Goal: Information Seeking & Learning: Learn about a topic

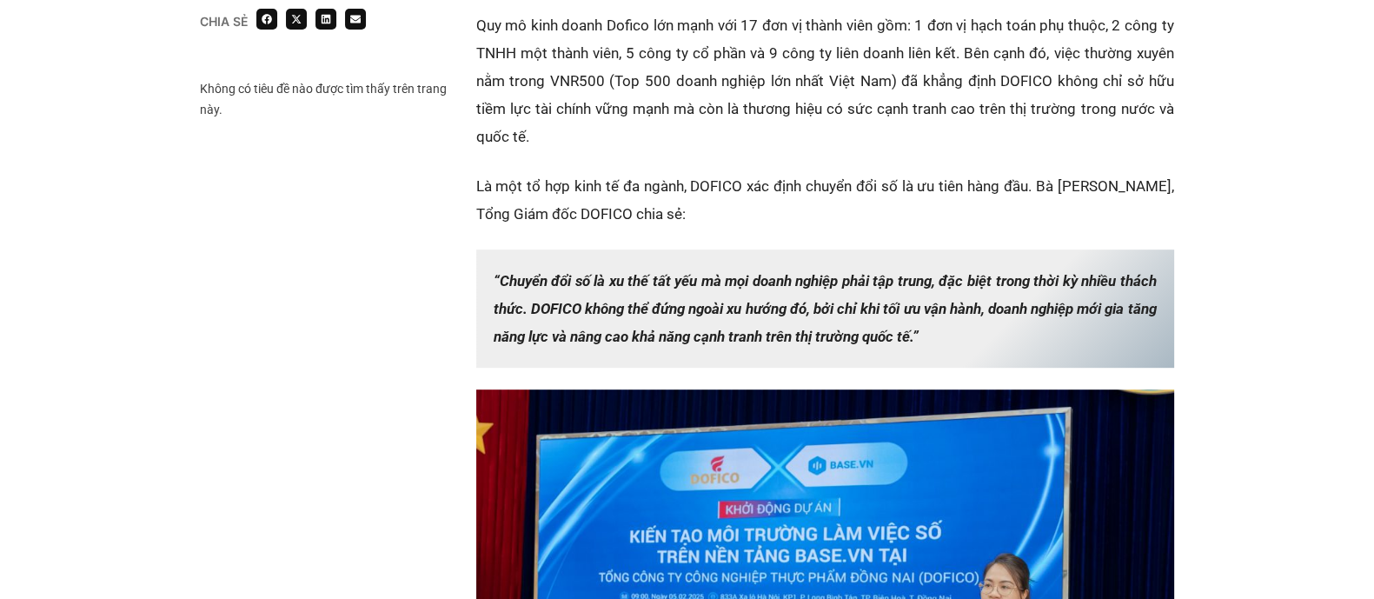
scroll to position [1195, 0]
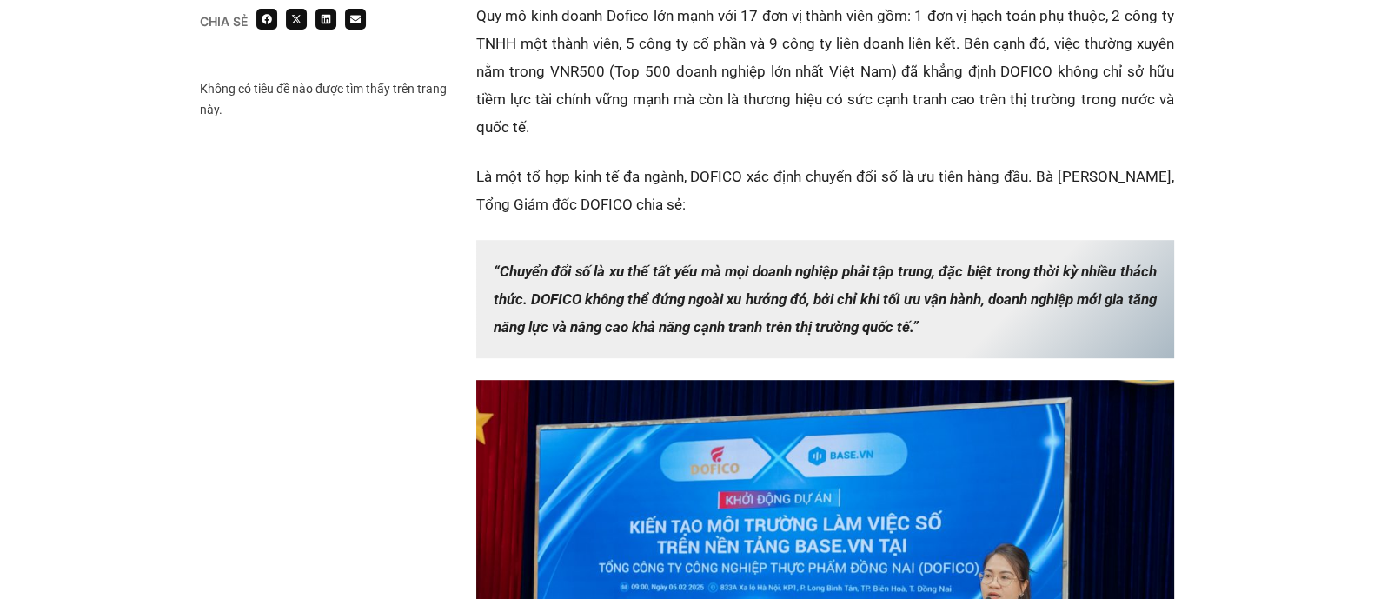
click at [882, 178] on p "Là một tổ hợp kinh tế đa ngành, DOFICO xác định chuyển đổi số là ưu tiên hàng đ…" at bounding box center [825, 191] width 698 height 56
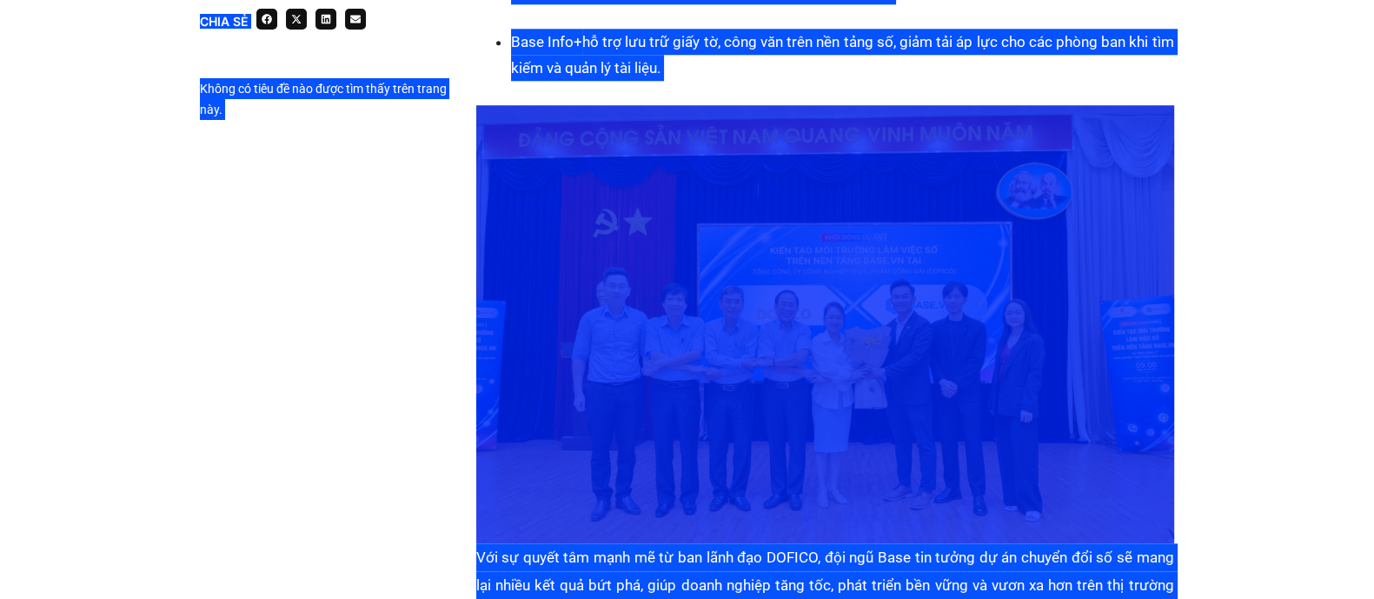
scroll to position [2278, 0]
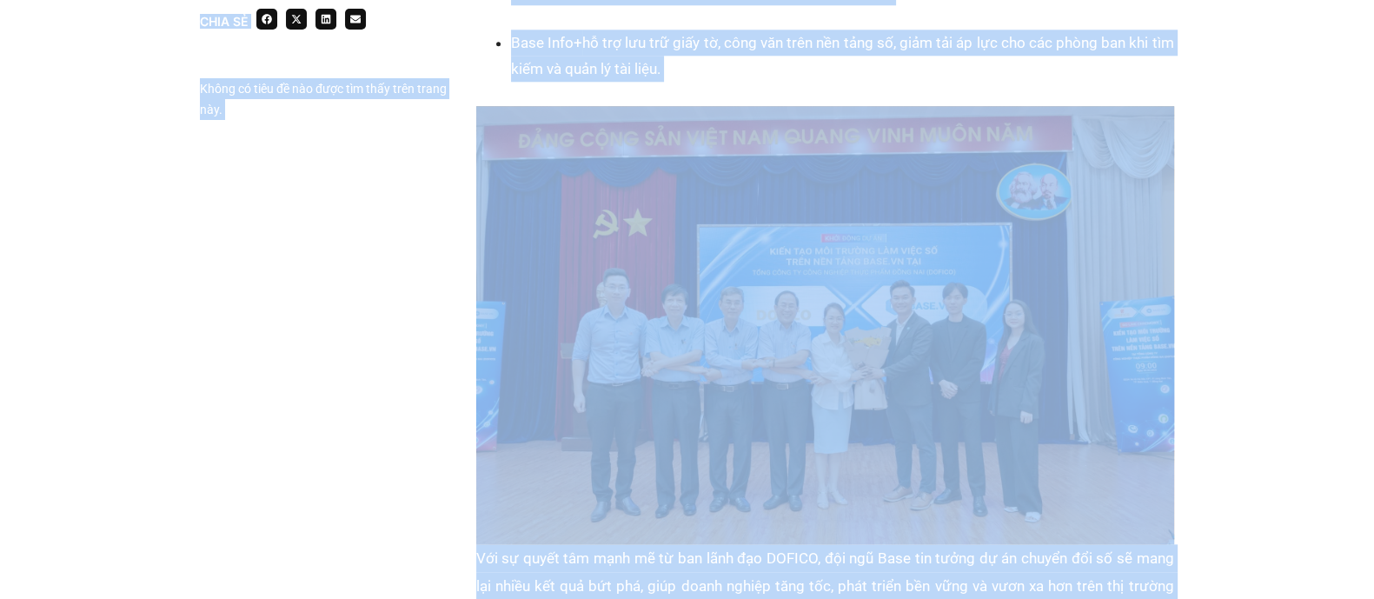
click at [782, 270] on img at bounding box center [825, 325] width 698 height 438
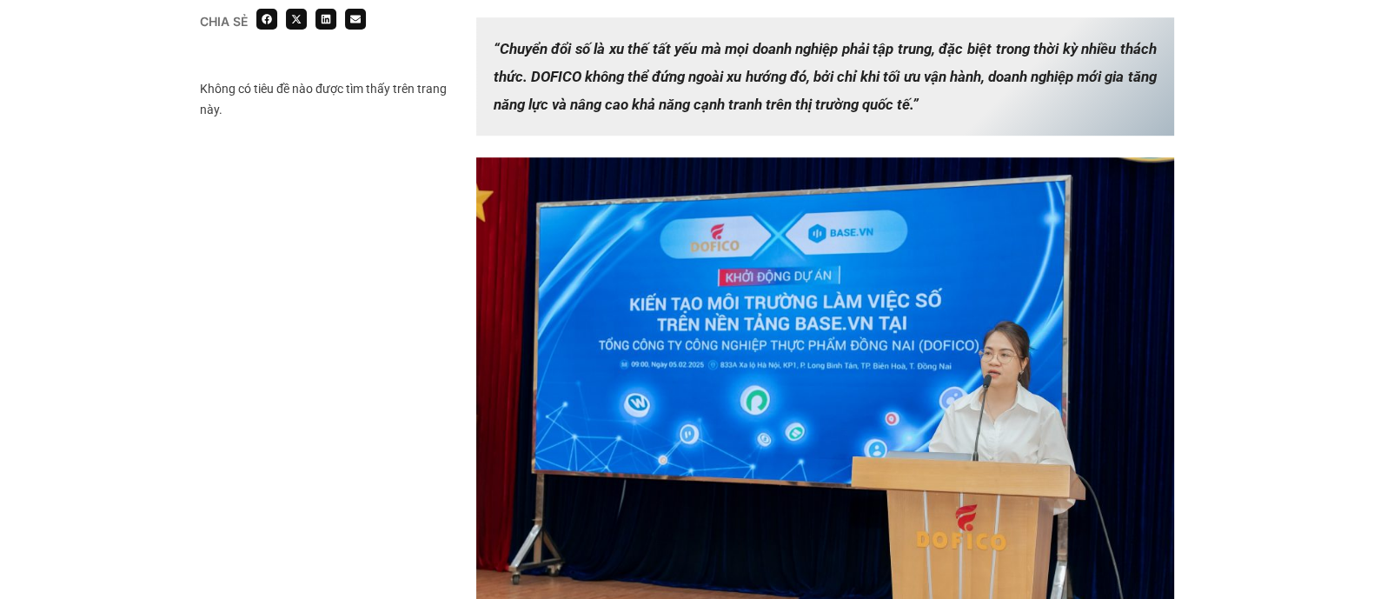
scroll to position [1419, 0]
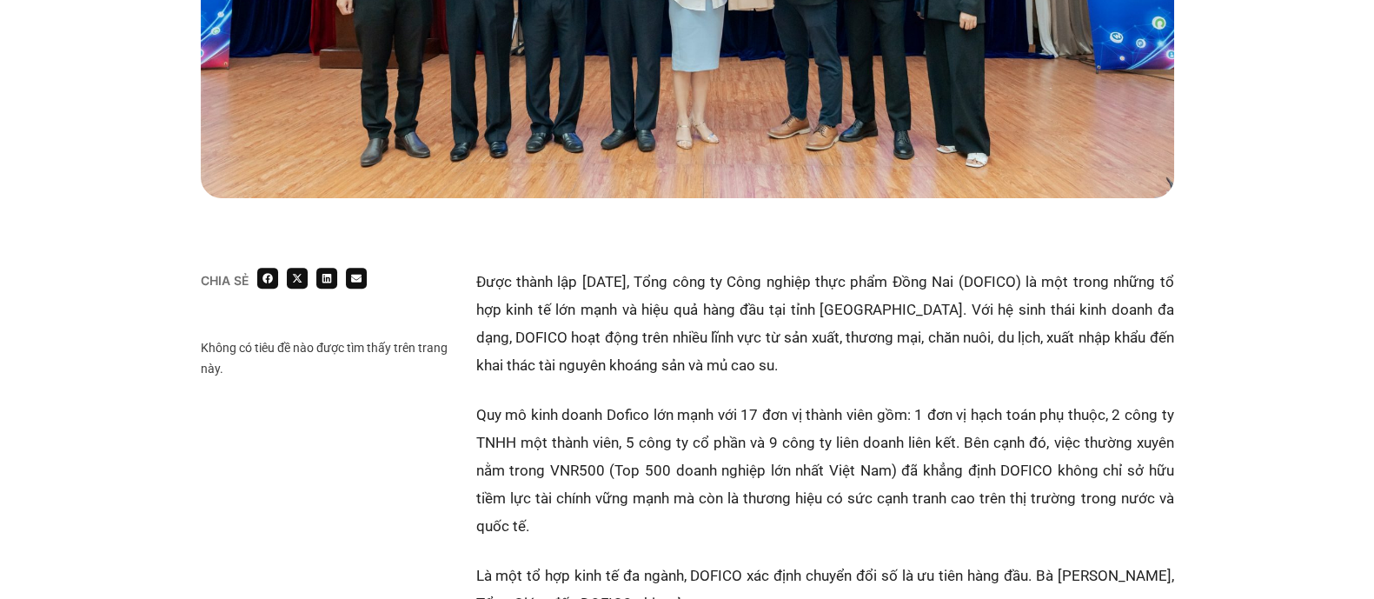
scroll to position [796, 0]
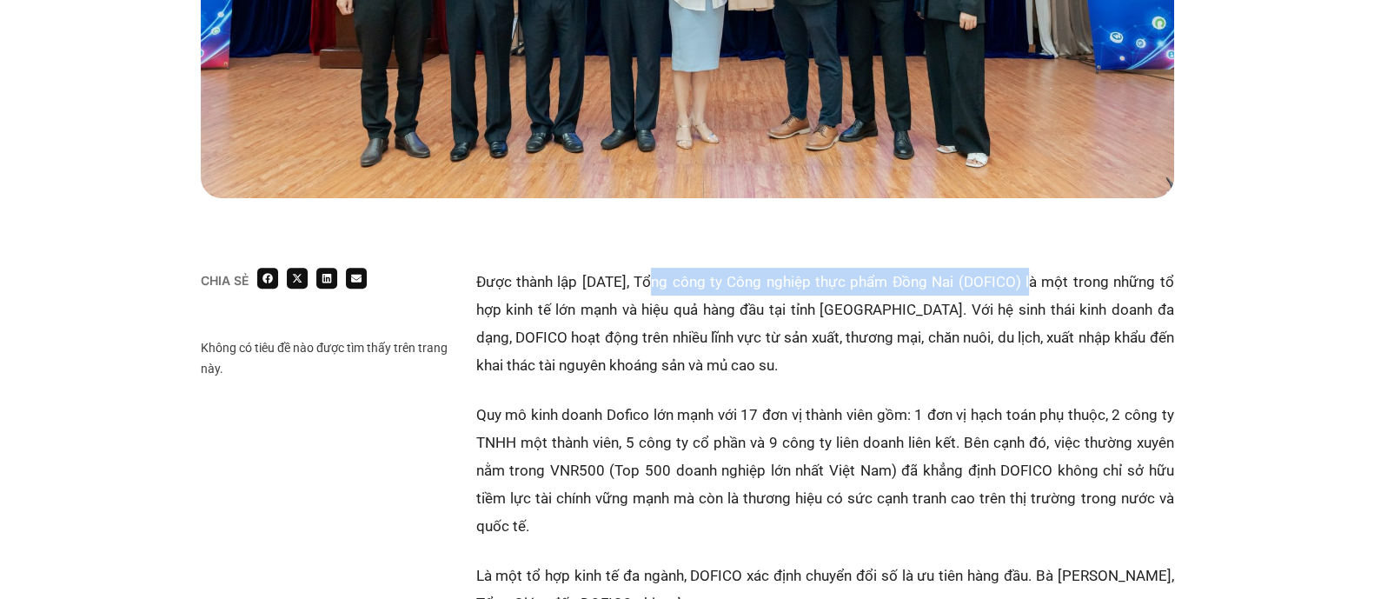
drag, startPoint x: 652, startPoint y: 282, endPoint x: 1027, endPoint y: 280, distance: 375.5
click at [1027, 280] on p "Được thành lập [DATE], Tổng công ty Công nghiệp thực phẩm Đồng Nai (DOFICO) là …" at bounding box center [825, 323] width 698 height 111
copy p "Tổng công ty Công nghiệp thực phẩm Đồng Nai (DOFICO)"
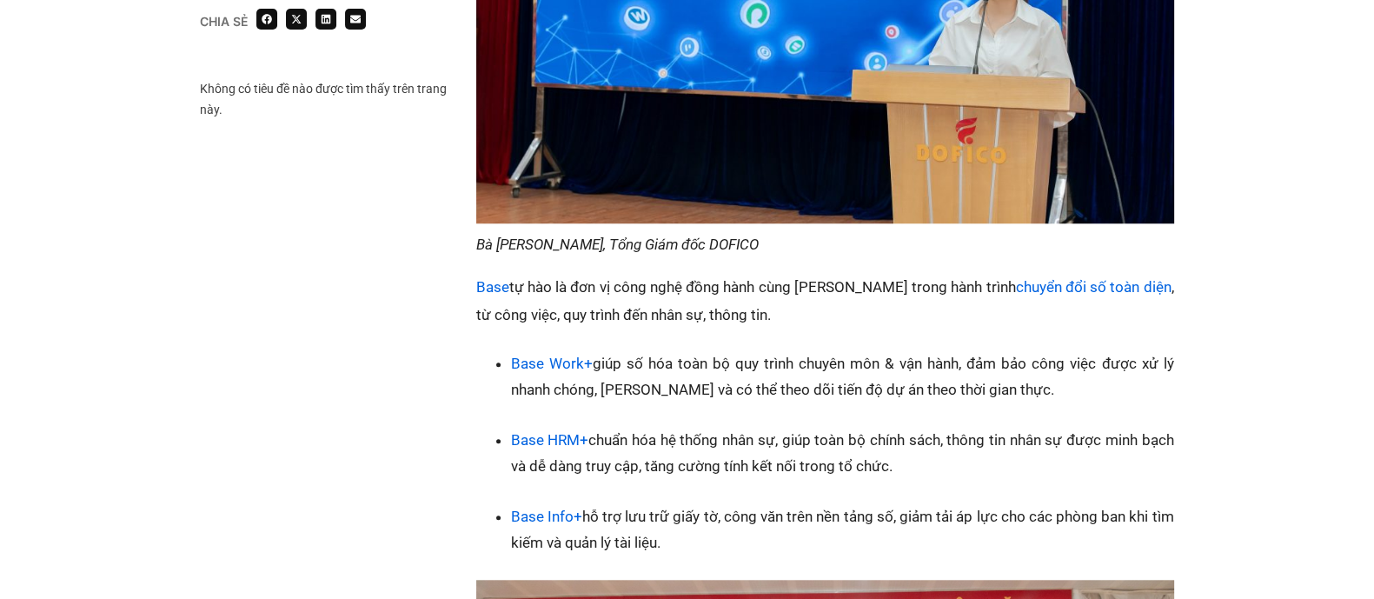
scroll to position [1809, 0]
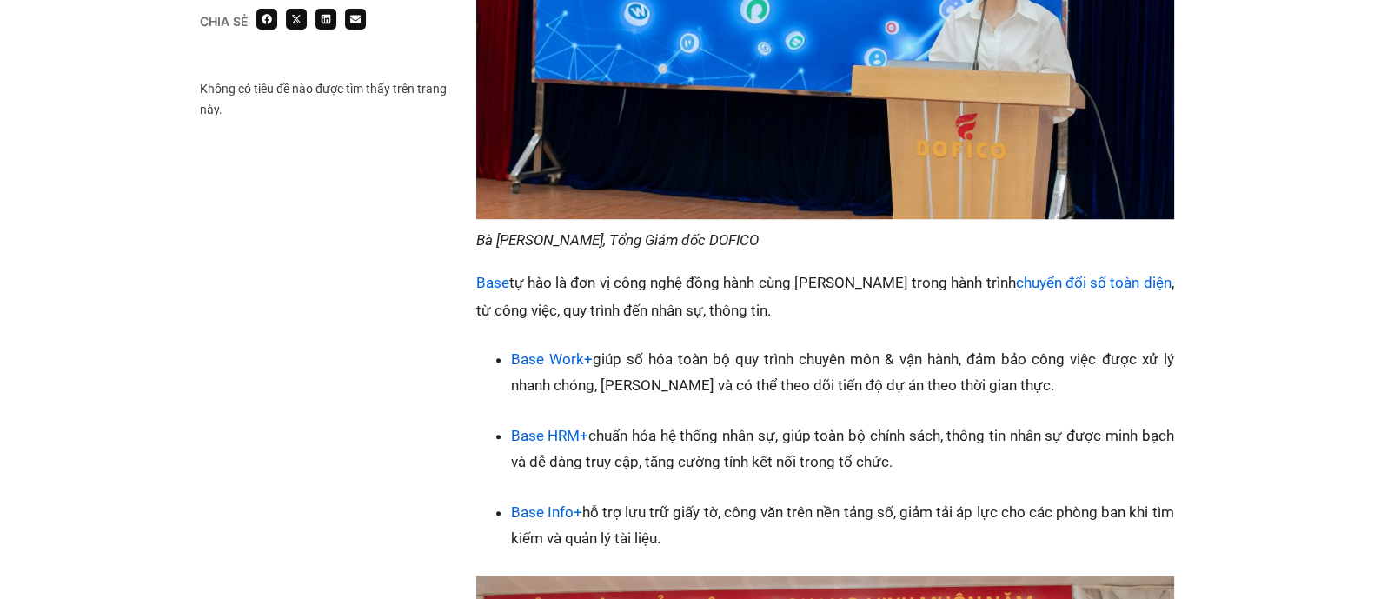
drag, startPoint x: 918, startPoint y: 463, endPoint x: 590, endPoint y: 429, distance: 329.5
click at [590, 429] on li "Base HRM+ chuẩn hóa hệ thống nhân sự, giúp toàn bộ chính sách, thông tin nhân s…" at bounding box center [842, 448] width 663 height 52
copy li "chuẩn hóa hệ thống nhân sự, giúp toàn bộ chính sách, thông tin nhân sự được min…"
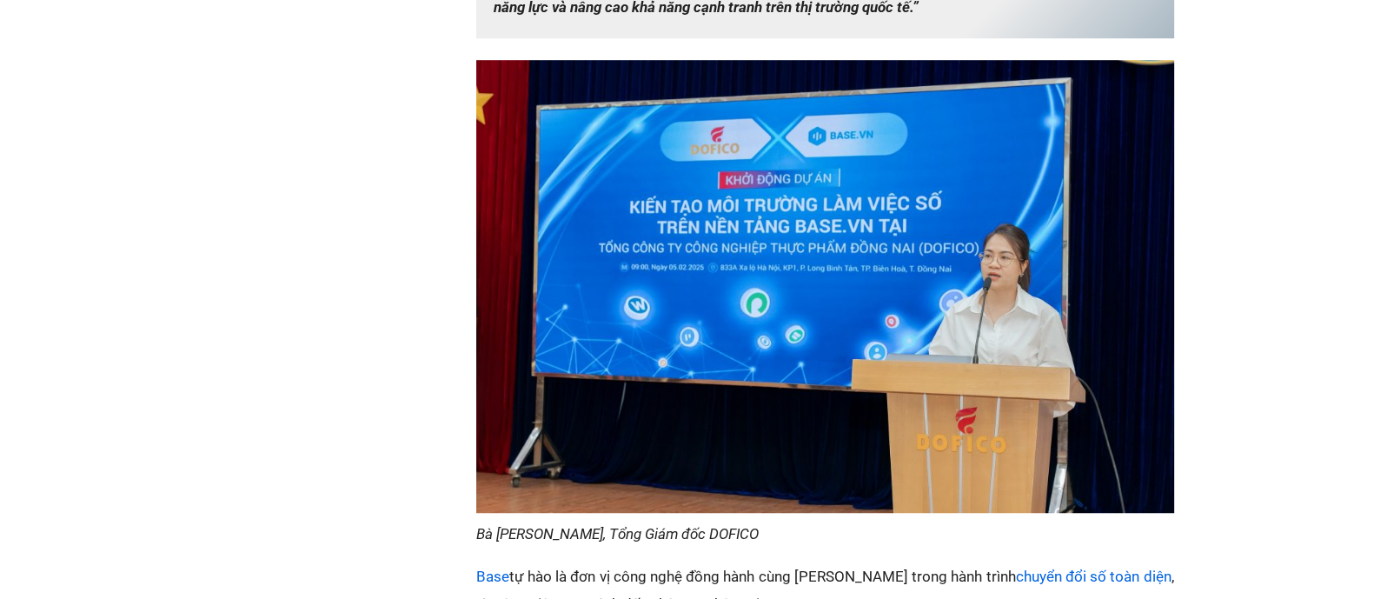
scroll to position [0, 0]
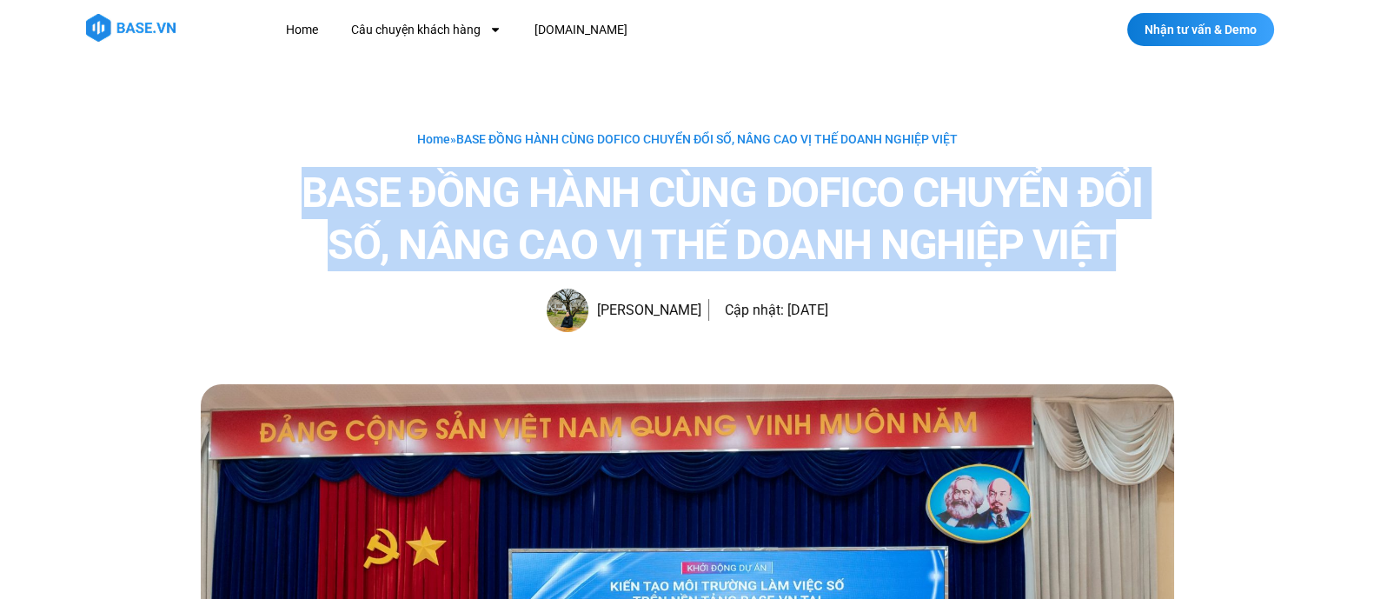
drag, startPoint x: 308, startPoint y: 196, endPoint x: 1156, endPoint y: 269, distance: 851.4
click at [1156, 269] on h1 "BASE ĐỒNG HÀNH CÙNG DOFICO CHUYỂN ĐỔI SỐ, NÂNG CAO VỊ THẾ DOANH NGHIỆP VIỆT" at bounding box center [722, 219] width 904 height 104
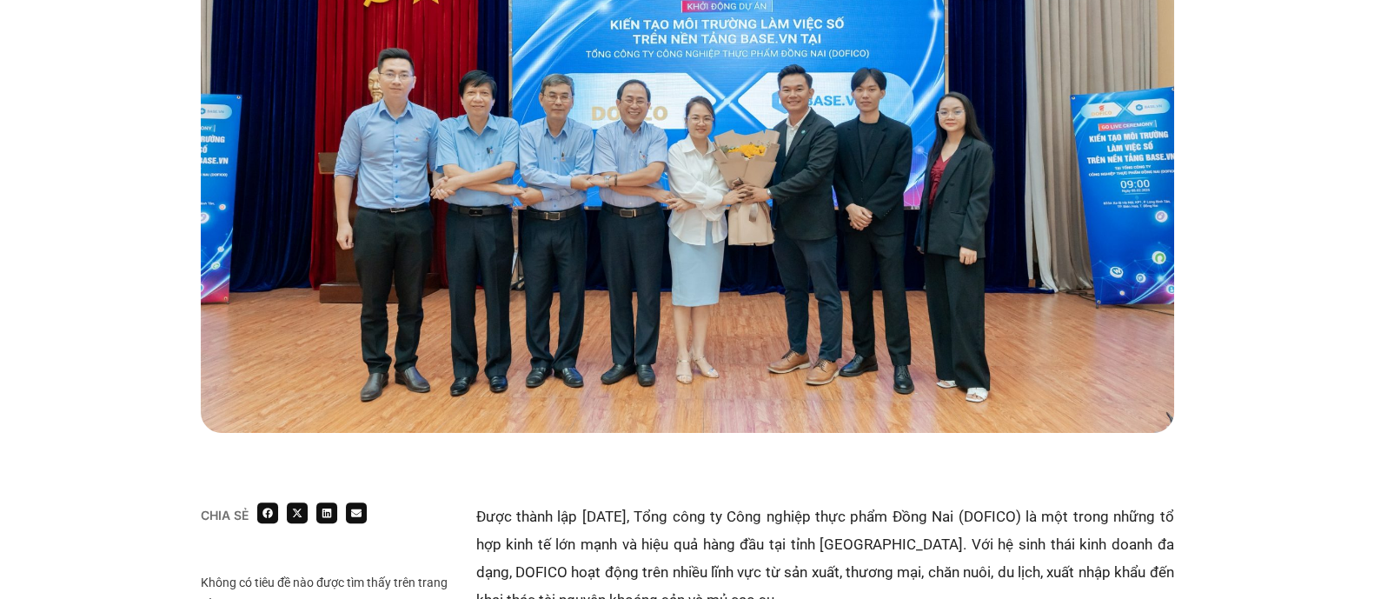
scroll to position [581, 0]
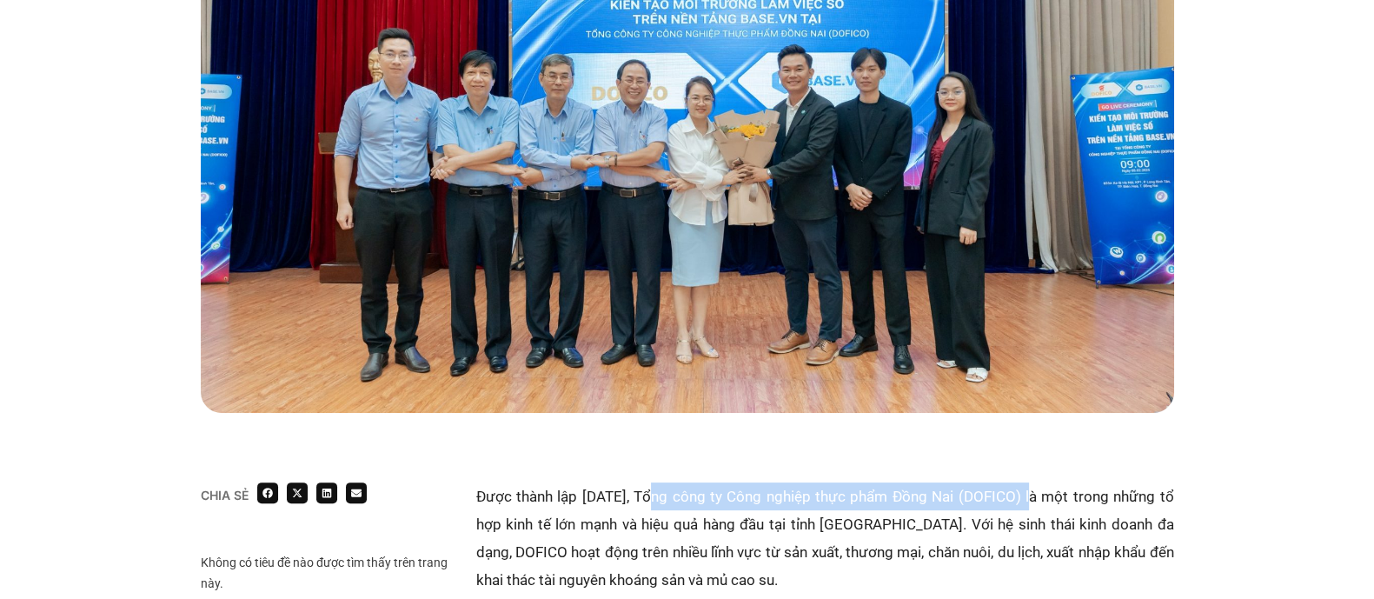
drag, startPoint x: 653, startPoint y: 496, endPoint x: 1027, endPoint y: 497, distance: 374.6
click at [1027, 497] on p "Được thành lập [DATE], Tổng công ty Công nghiệp thực phẩm Đồng Nai (DOFICO) là …" at bounding box center [825, 537] width 698 height 111
copy p "Tổng công ty Công nghiệp thực phẩm Đồng Nai (DOFICO)"
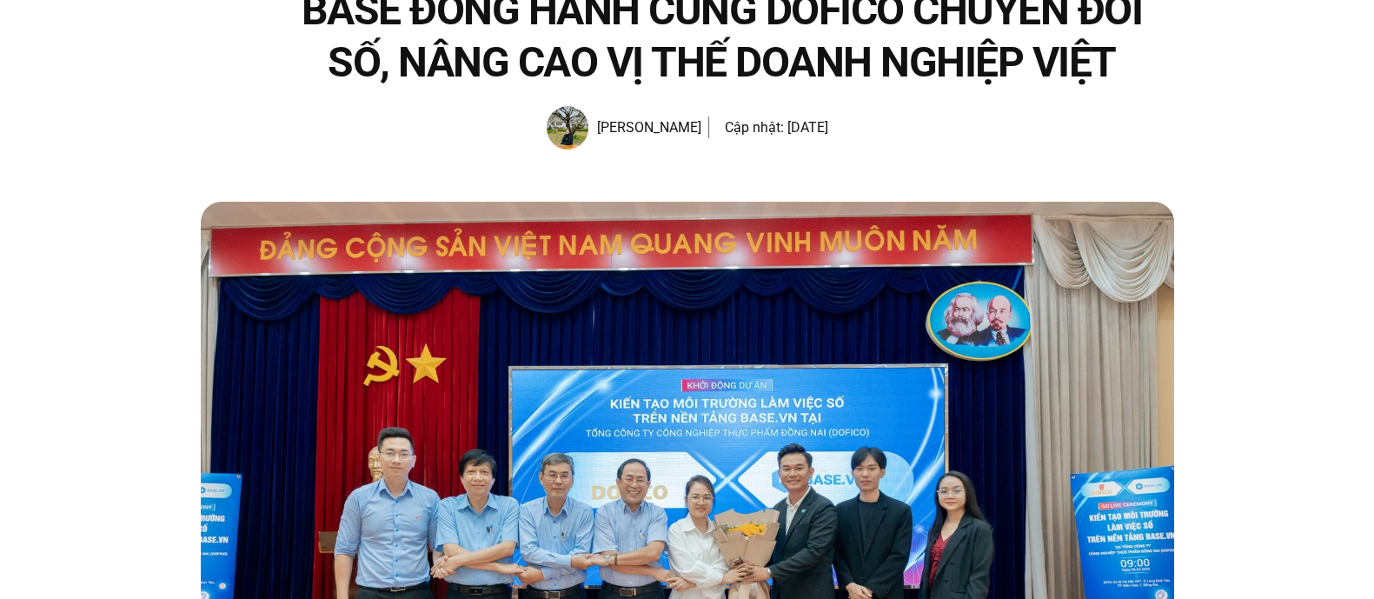
scroll to position [0, 0]
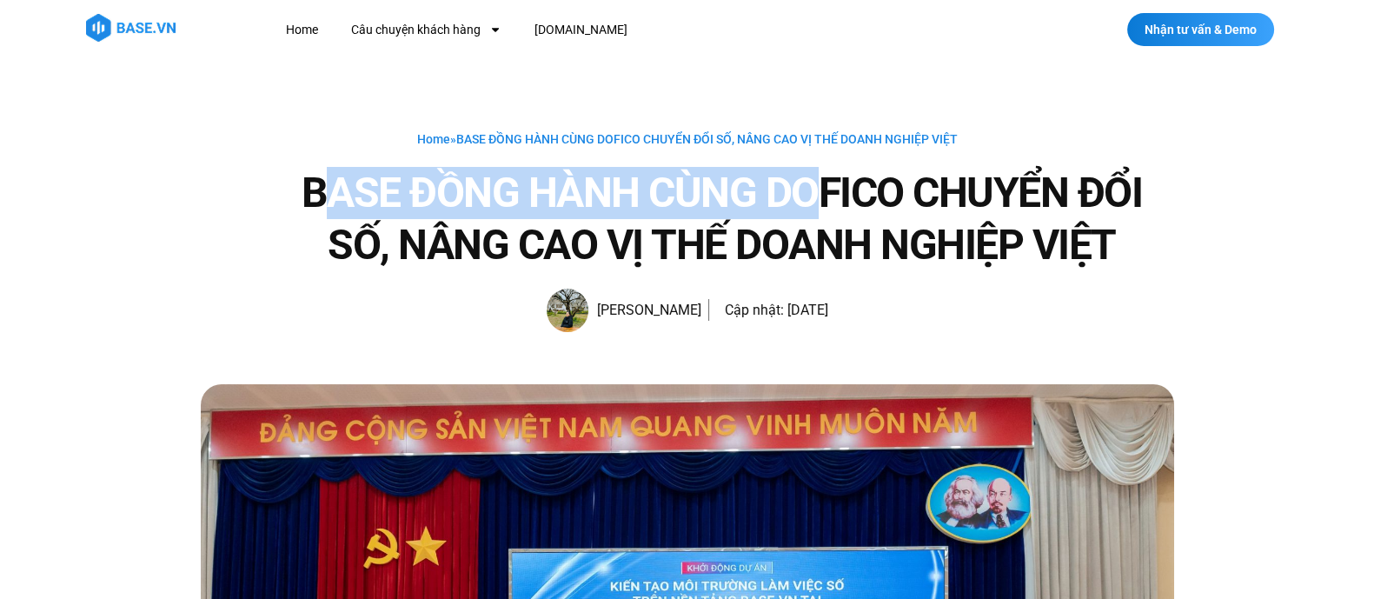
drag, startPoint x: 320, startPoint y: 189, endPoint x: 813, endPoint y: 185, distance: 492.8
click at [813, 184] on h1 "BASE ĐỒNG HÀNH CÙNG DOFICO CHUYỂN ĐỔI SỐ, NÂNG CAO VỊ THẾ DOANH NGHIỆP VIỆT" at bounding box center [722, 219] width 904 height 104
click at [432, 203] on h1 "BASE ĐỒNG HÀNH CÙNG DOFICO CHUYỂN ĐỔI SỐ, NÂNG CAO VỊ THẾ DOANH NGHIỆP VIỆT" at bounding box center [722, 219] width 904 height 104
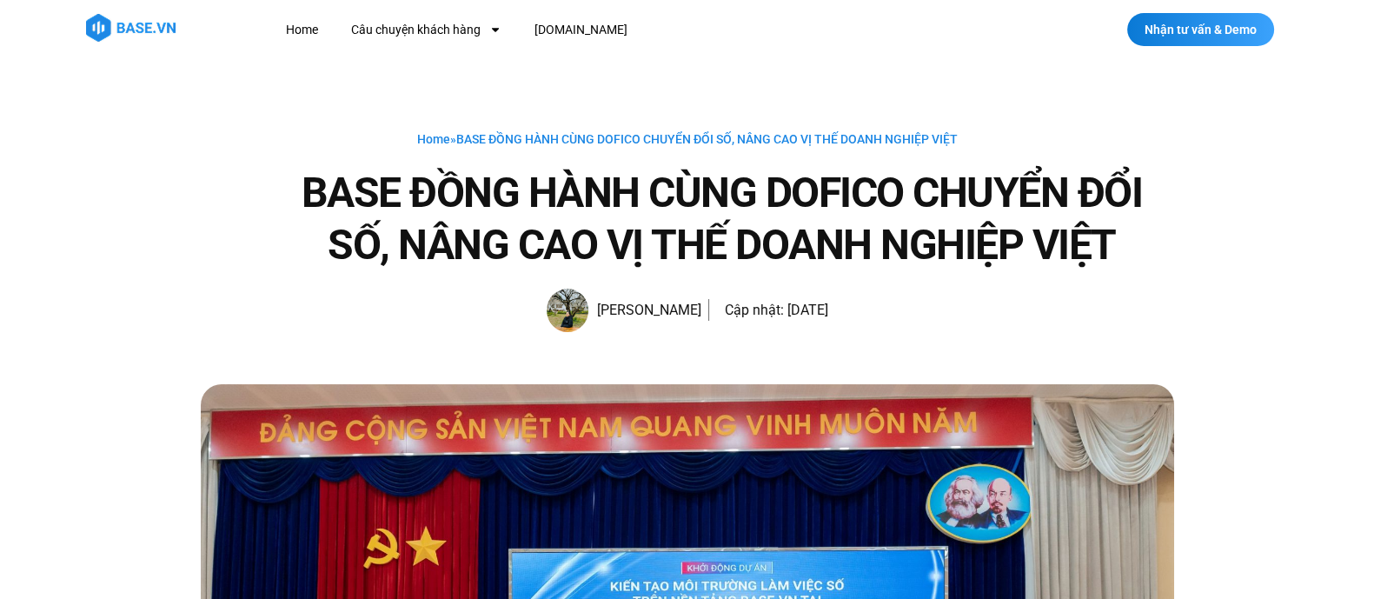
click at [298, 202] on h1 "BASE ĐỒNG HÀNH CÙNG DOFICO CHUYỂN ĐỔI SỐ, NÂNG CAO VỊ THẾ DOANH NGHIỆP VIỆT" at bounding box center [722, 219] width 904 height 104
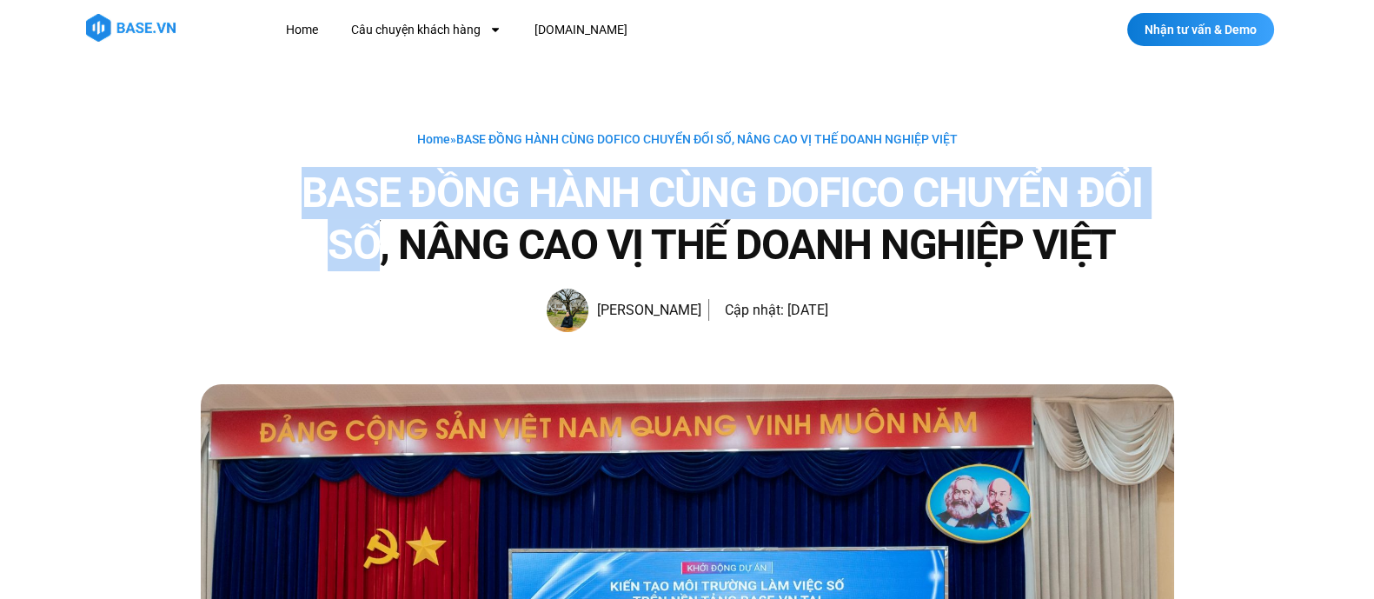
drag, startPoint x: 302, startPoint y: 193, endPoint x: 379, endPoint y: 259, distance: 101.7
click at [379, 259] on h1 "BASE ĐỒNG HÀNH CÙNG DOFICO CHUYỂN ĐỔI SỐ, NÂNG CAO VỊ THẾ DOANH NGHIỆP VIỆT" at bounding box center [722, 219] width 904 height 104
copy h1 "BASE ĐỒNG HÀNH CÙNG DOFICO CHUYỂN ĐỔI SỐ"
